Goal: Transaction & Acquisition: Book appointment/travel/reservation

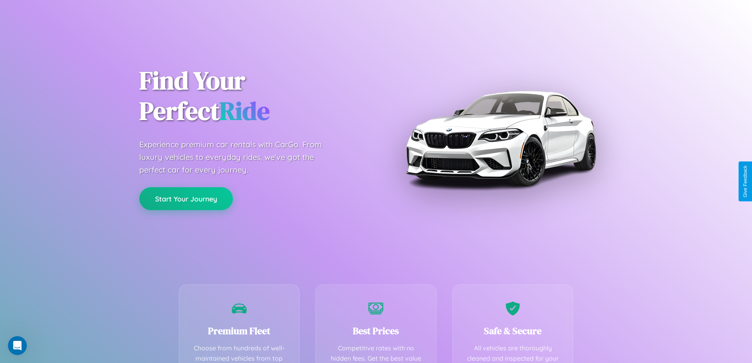
click at [186, 199] on button "Start Your Journey" at bounding box center [186, 198] width 94 height 23
click at [186, 198] on button "Start Your Journey" at bounding box center [186, 198] width 94 height 23
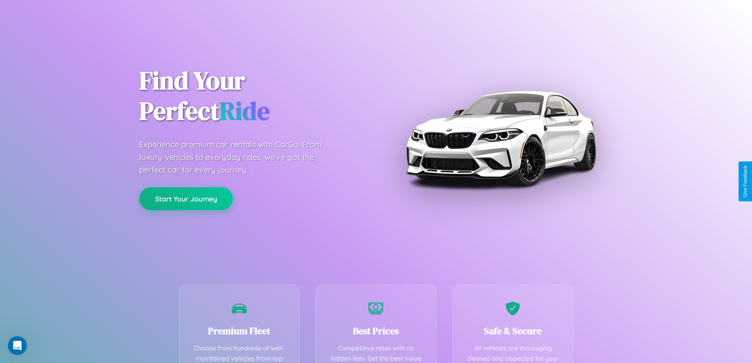
click at [186, 198] on button "Start Your Journey" at bounding box center [186, 198] width 94 height 23
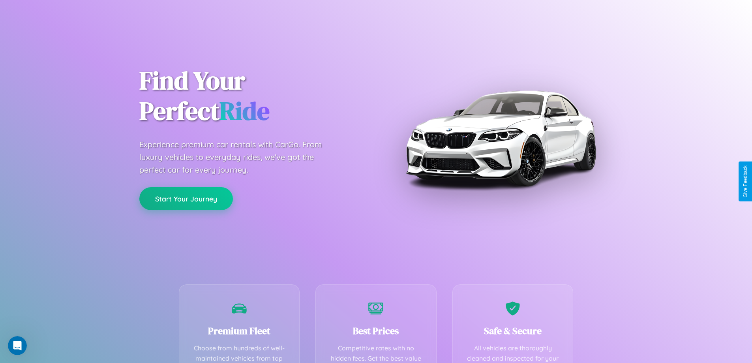
click at [186, 198] on button "Start Your Journey" at bounding box center [186, 198] width 94 height 23
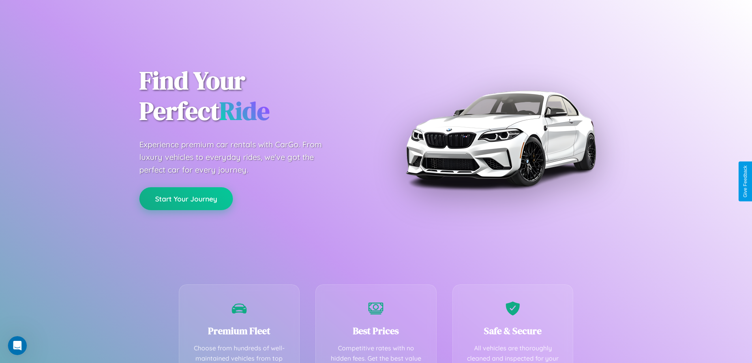
click at [186, 198] on button "Start Your Journey" at bounding box center [186, 198] width 94 height 23
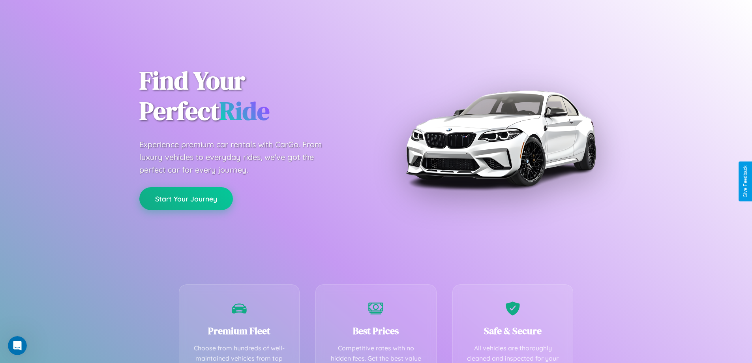
click at [186, 198] on button "Start Your Journey" at bounding box center [186, 198] width 94 height 23
